Goal: Communication & Community: Participate in discussion

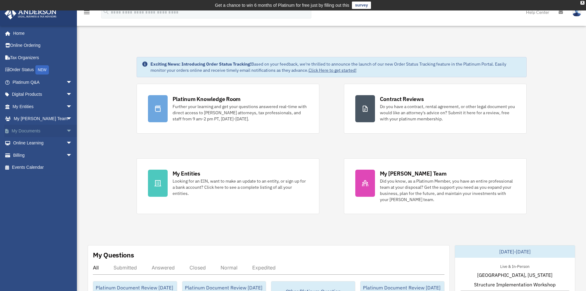
click at [66, 129] on span "arrow_drop_down" at bounding box center [72, 131] width 12 height 13
click at [66, 190] on span "arrow_drop_down" at bounding box center [72, 191] width 12 height 13
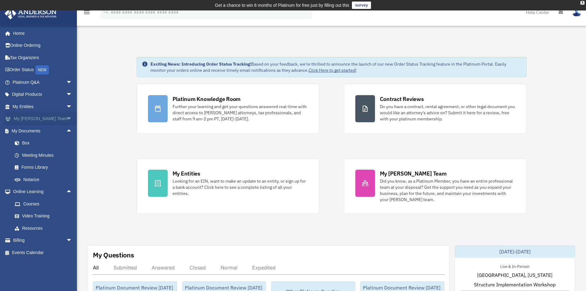
click at [66, 117] on span "arrow_drop_down" at bounding box center [72, 119] width 12 height 13
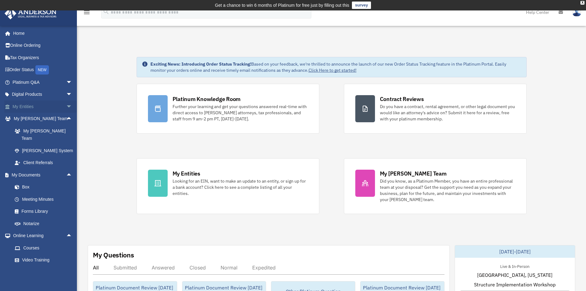
click at [66, 105] on span "arrow_drop_down" at bounding box center [72, 106] width 12 height 13
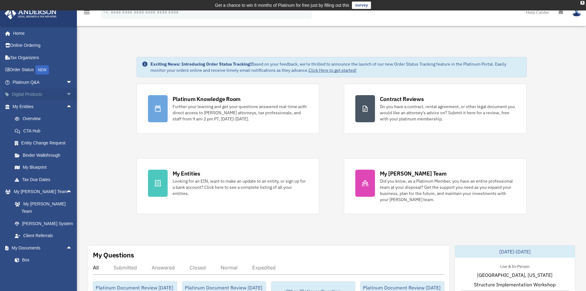
click at [67, 94] on span "arrow_drop_down" at bounding box center [72, 94] width 12 height 13
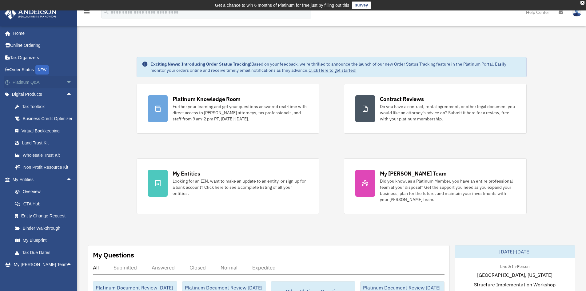
click at [67, 80] on span "arrow_drop_down" at bounding box center [72, 82] width 12 height 13
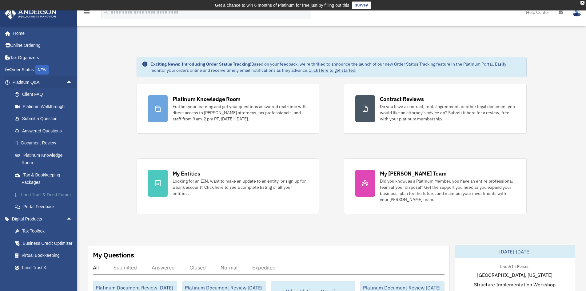
click at [48, 194] on link "Land Trust & Deed Forum" at bounding box center [45, 194] width 73 height 12
